Goal: Navigation & Orientation: Find specific page/section

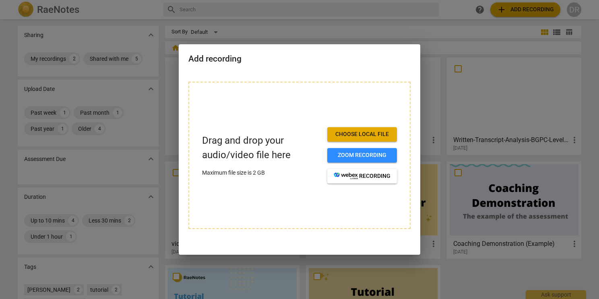
click at [178, 165] on div at bounding box center [299, 149] width 599 height 299
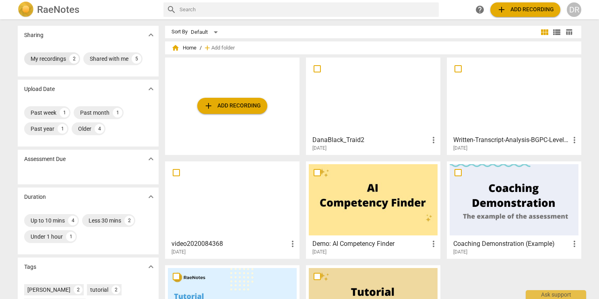
click at [64, 58] on div "My recordings" at bounding box center [48, 59] width 35 height 8
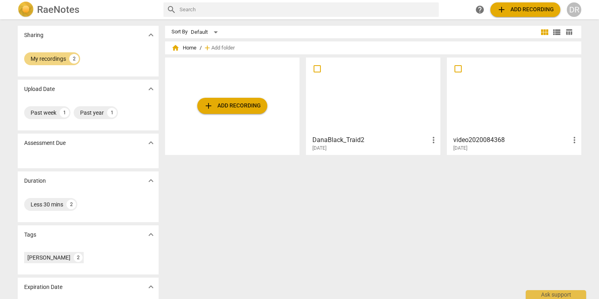
click at [335, 109] on div at bounding box center [373, 95] width 129 height 71
